Goal: Task Accomplishment & Management: Use online tool/utility

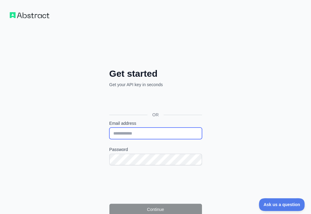
click at [109, 128] on input "Email address" at bounding box center [155, 134] width 93 height 12
paste input "**********"
type input "**********"
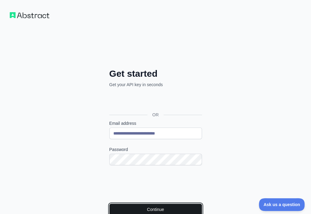
click at [109, 204] on button "Continue" at bounding box center [155, 210] width 93 height 12
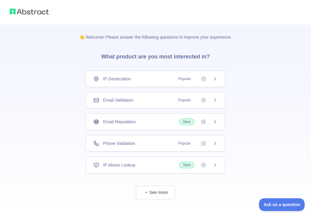
click at [144, 95] on div "Email Validation Popular" at bounding box center [156, 100] width 140 height 16
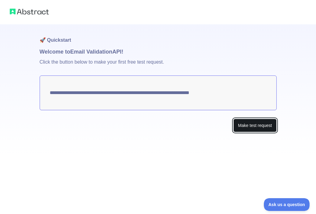
click at [265, 125] on button "Make test request" at bounding box center [254, 126] width 43 height 14
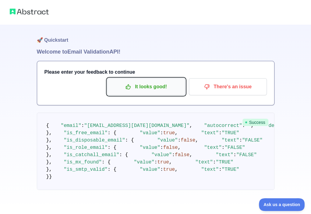
click at [156, 87] on p "It looks good!" at bounding box center [146, 87] width 69 height 10
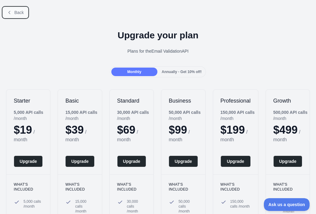
click at [18, 11] on span "Back" at bounding box center [18, 12] width 9 height 5
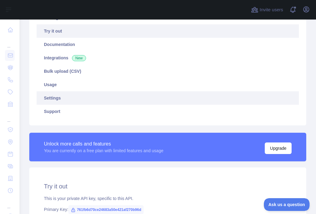
scroll to position [122, 0]
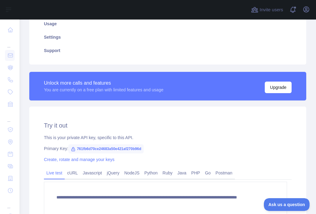
click at [118, 146] on span "761fb6d70ce24683a50e421af270b96d" at bounding box center [105, 149] width 75 height 9
copy span "761fb6d70ce24683a50e421af270b96d"
